Goal: Use online tool/utility: Use online tool/utility

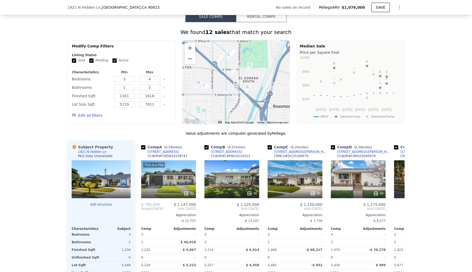
scroll to position [479, 0]
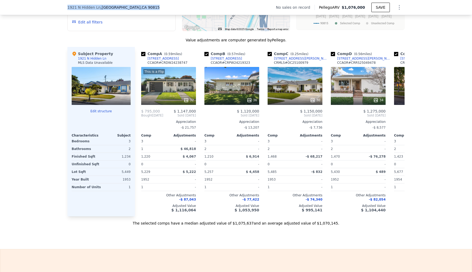
drag, startPoint x: 67, startPoint y: 8, endPoint x: 139, endPoint y: 9, distance: 71.9
click at [139, 9] on div "[STREET_ADDRESS]" at bounding box center [113, 7] width 92 height 5
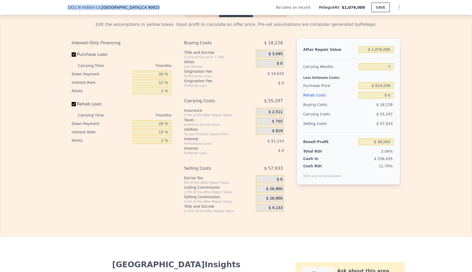
scroll to position [740, 0]
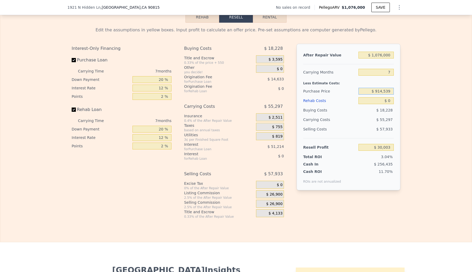
click at [380, 91] on input "$ 914,539" at bounding box center [376, 91] width 35 height 7
type input "$ 790,000"
click at [370, 104] on div "$ 0" at bounding box center [376, 100] width 35 height 9
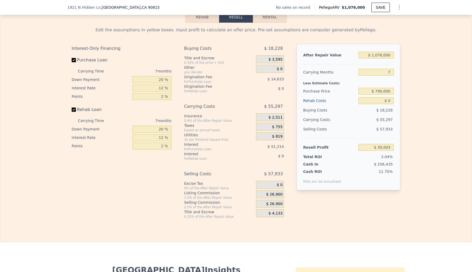
type input "$ 163,921"
click at [389, 100] on input "$ 0" at bounding box center [376, 100] width 35 height 7
click at [390, 100] on input "$ 0" at bounding box center [376, 100] width 35 height 7
type input "$ 6"
type input "$ 163,915"
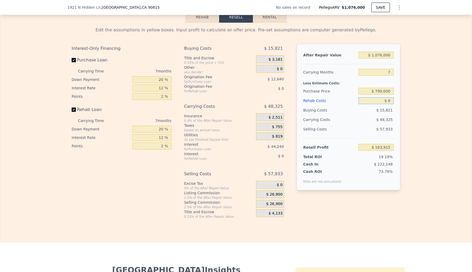
type input "$ 65"
type input "$ 163,848"
type input "$ 650,000"
type input "-$ 532,879"
type input "$ 650,000"
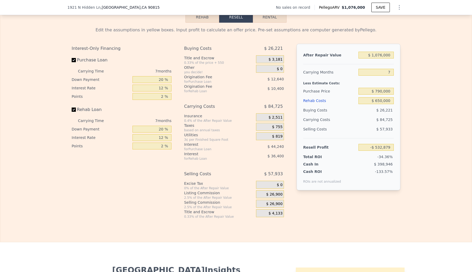
click at [372, 127] on div "$ 57,933" at bounding box center [377, 128] width 36 height 9
click at [72, 109] on input "Rehab Loan" at bounding box center [74, 109] width 4 height 4
checkbox input "false"
type input "-$ 486,079"
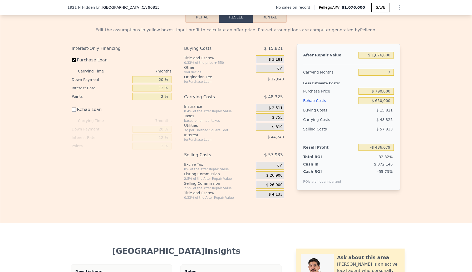
click at [268, 91] on div "Buying Costs $ 15,821 Title and Escrow 0.33% of the price + 550 $ 3,181 Other y…" at bounding box center [234, 122] width 100 height 156
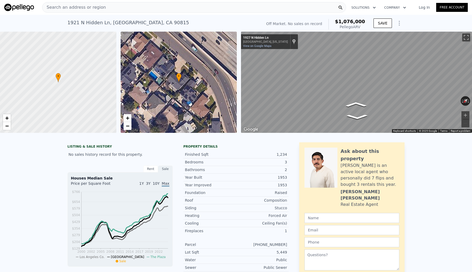
scroll to position [3, 0]
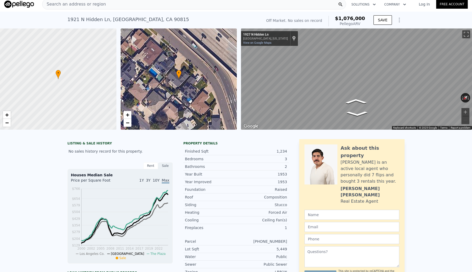
click at [115, 3] on div "Search an address or region" at bounding box center [194, 4] width 304 height 11
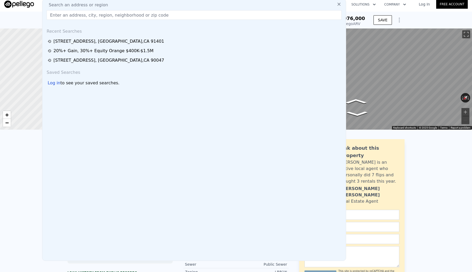
checkbox input "true"
type input "$ 0"
type input "$ 30,003"
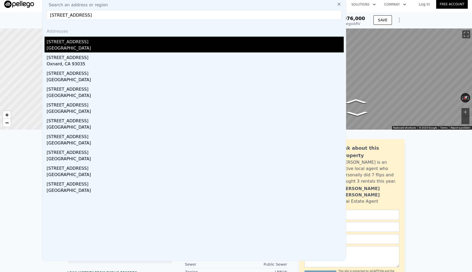
type input "[STREET_ADDRESS]"
click at [94, 46] on div "[GEOGRAPHIC_DATA]" at bounding box center [195, 48] width 297 height 7
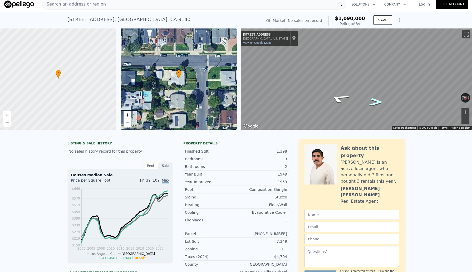
click at [374, 102] on icon "Go Northwest, Bessemer St" at bounding box center [376, 101] width 25 height 11
click at [345, 107] on icon "Go East, Bessemer St" at bounding box center [346, 107] width 39 height 12
click at [339, 98] on icon "Go Southeast, Sunnyslope Ave" at bounding box center [336, 101] width 25 height 11
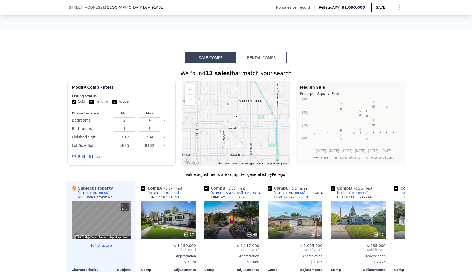
scroll to position [324, 0]
